Goal: Task Accomplishment & Management: Manage account settings

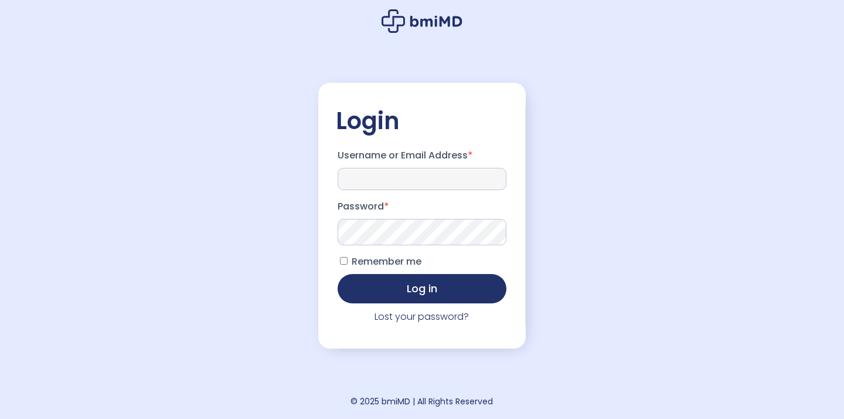
drag, startPoint x: 352, startPoint y: 178, endPoint x: 384, endPoint y: 182, distance: 32.4
click at [352, 178] on input "Username or Email Address *" at bounding box center [422, 179] width 169 height 22
click at [452, 185] on input "Username or Email Address *" at bounding box center [422, 179] width 169 height 22
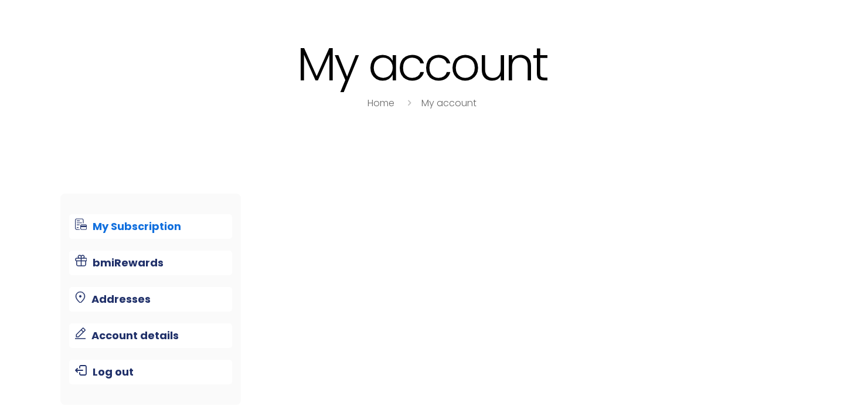
scroll to position [74, 0]
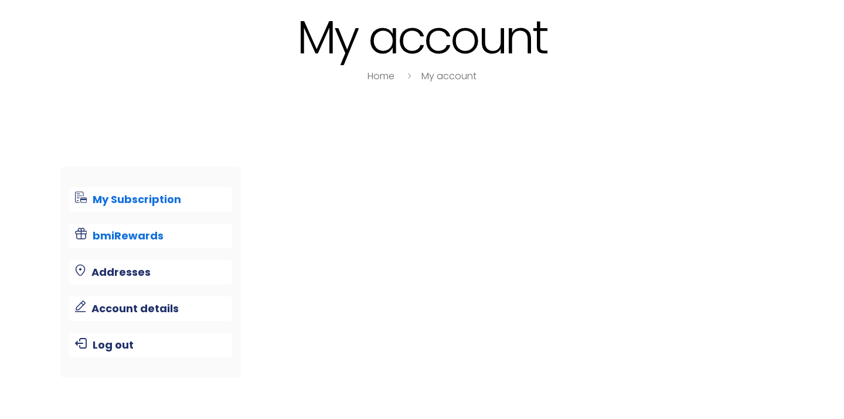
click at [137, 237] on link "bmiRewards" at bounding box center [151, 235] width 164 height 25
